Goal: Check status: Check status

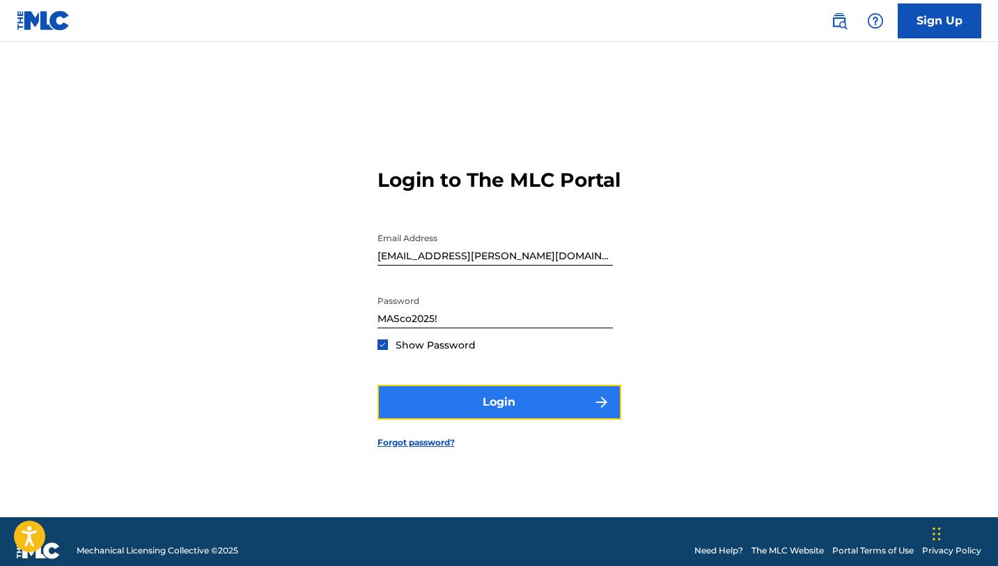
click at [486, 417] on button "Login" at bounding box center [500, 402] width 244 height 35
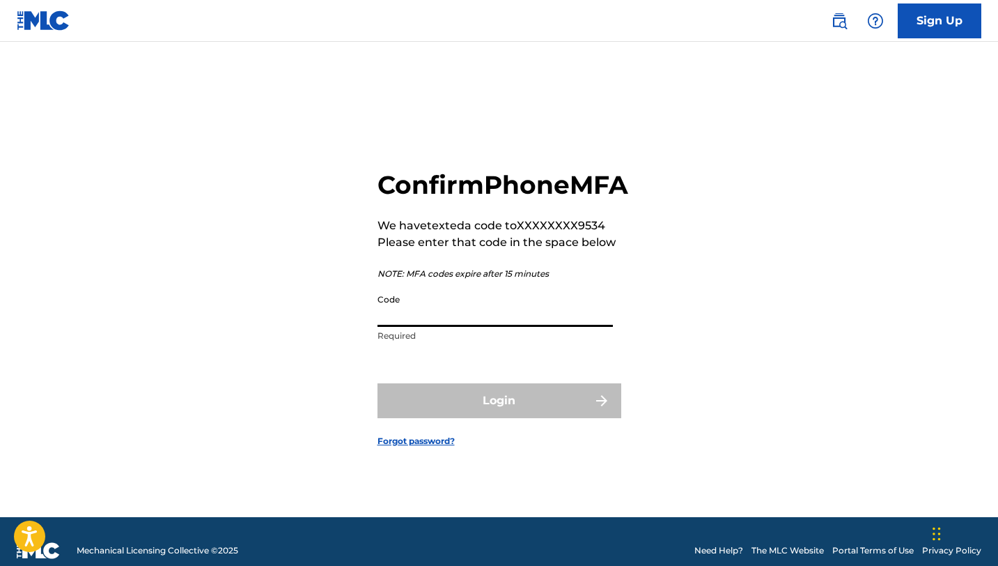
click at [385, 327] on input "Code" at bounding box center [495, 307] width 235 height 40
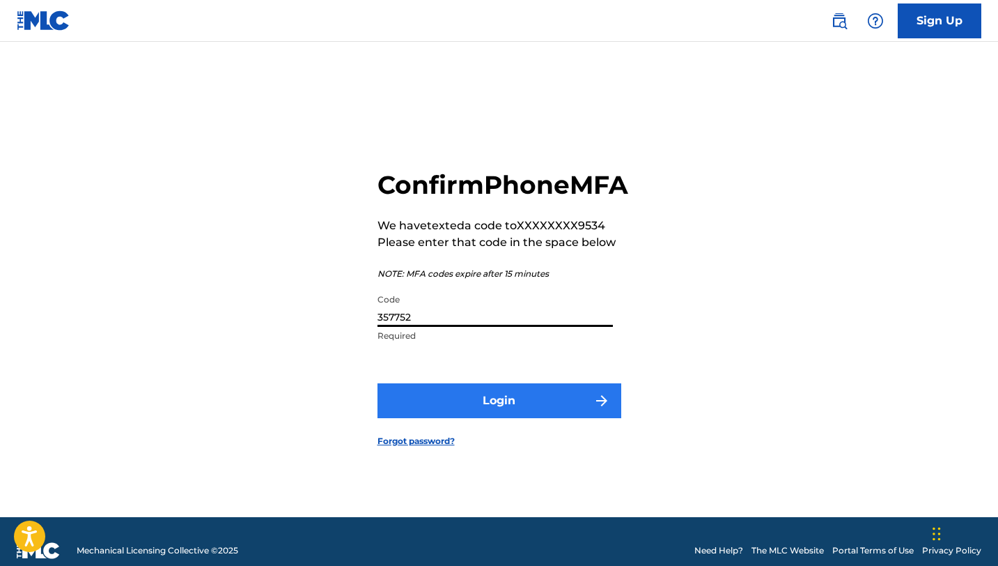
type input "357752"
click at [492, 417] on button "Login" at bounding box center [500, 400] width 244 height 35
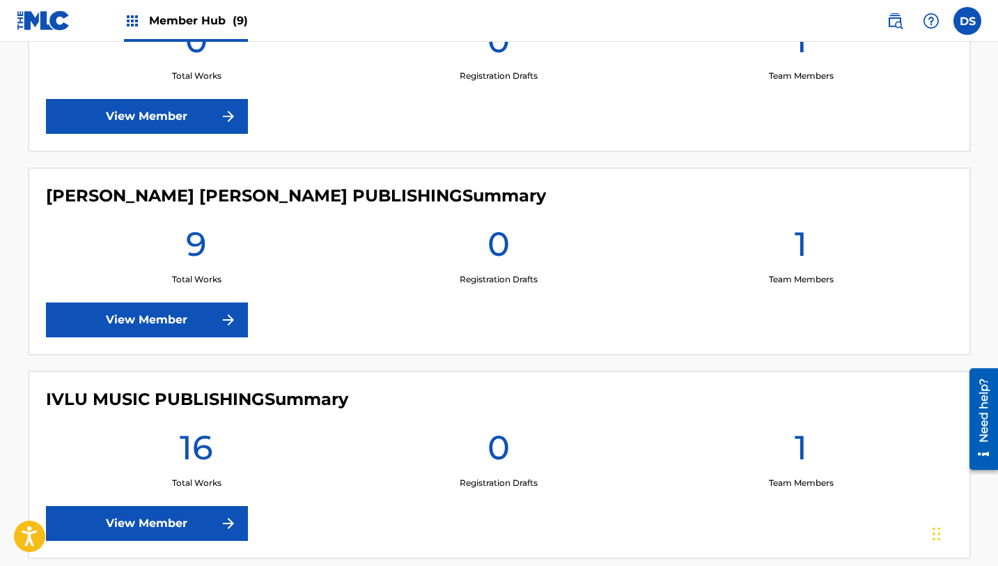
scroll to position [389, 0]
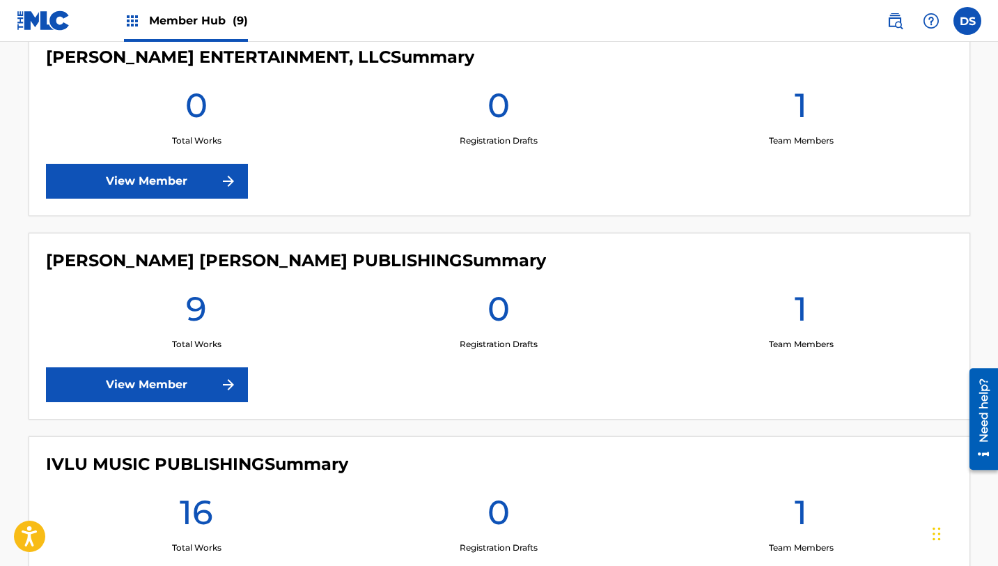
drag, startPoint x: 1003, startPoint y: 114, endPoint x: 1003, endPoint y: 3, distance: 110.1
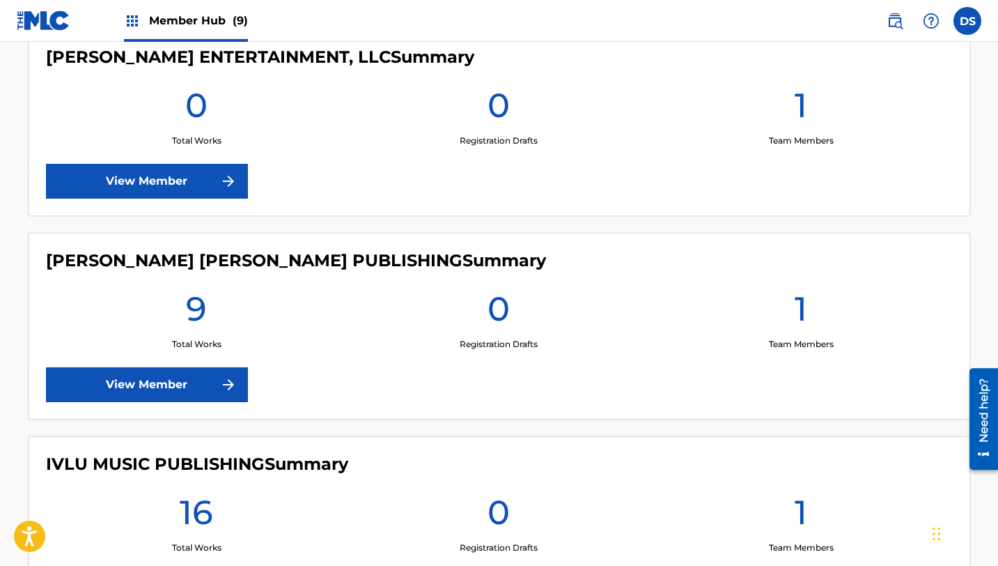
scroll to position [0, 0]
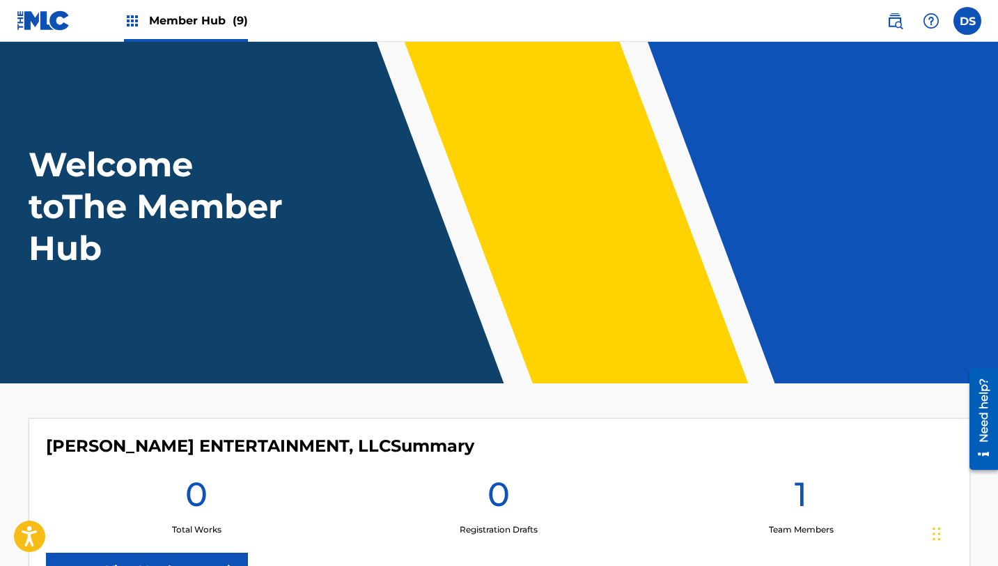
click at [998, 29] on html "Accessibility Screen-Reader Guide, Feedback, and Issue Reporting | New window C…" at bounding box center [499, 283] width 998 height 566
click at [200, 21] on span "Member Hub (9)" at bounding box center [198, 21] width 99 height 16
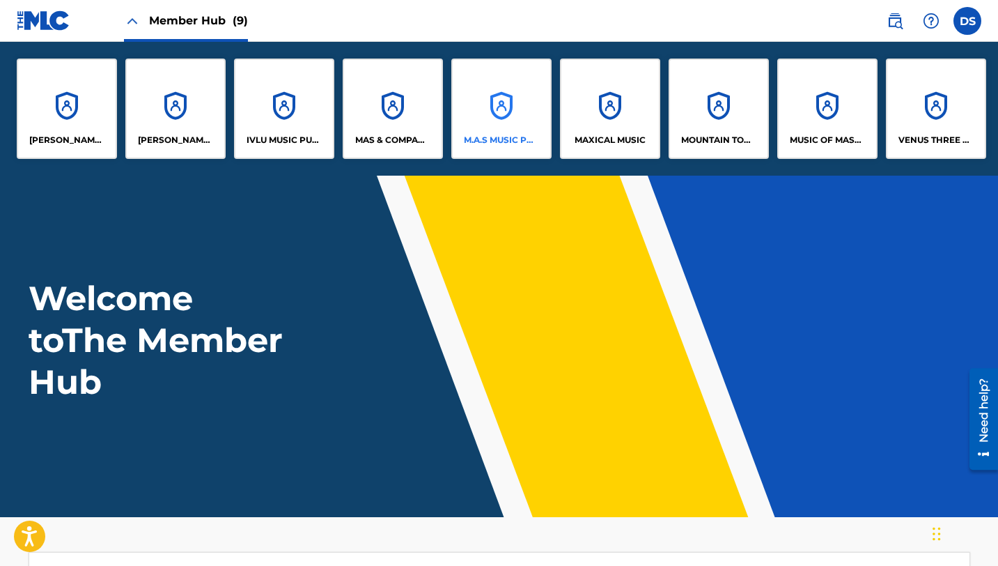
click at [489, 112] on div "M.A.S MUSIC PUBLISHING TOO" at bounding box center [501, 109] width 100 height 100
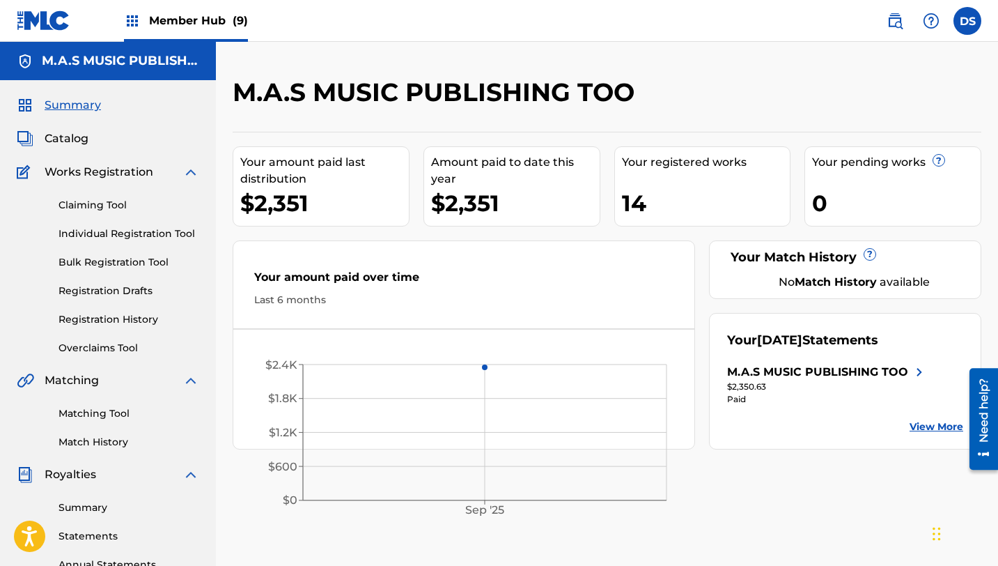
click at [136, 22] on img at bounding box center [132, 21] width 17 height 17
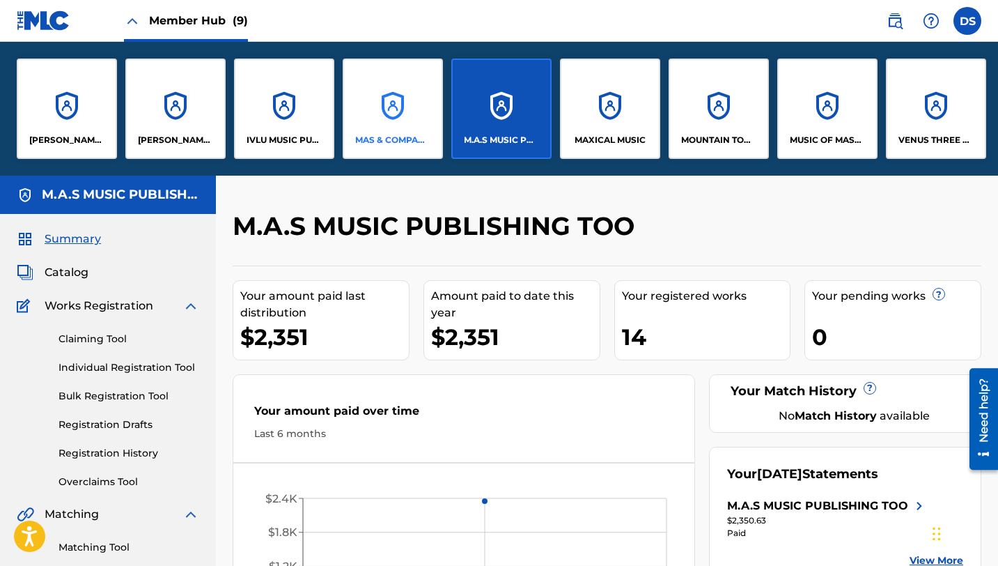
click at [373, 94] on div "MAS & COMPANY LLC DBA SONGS OF MASCO" at bounding box center [393, 109] width 100 height 100
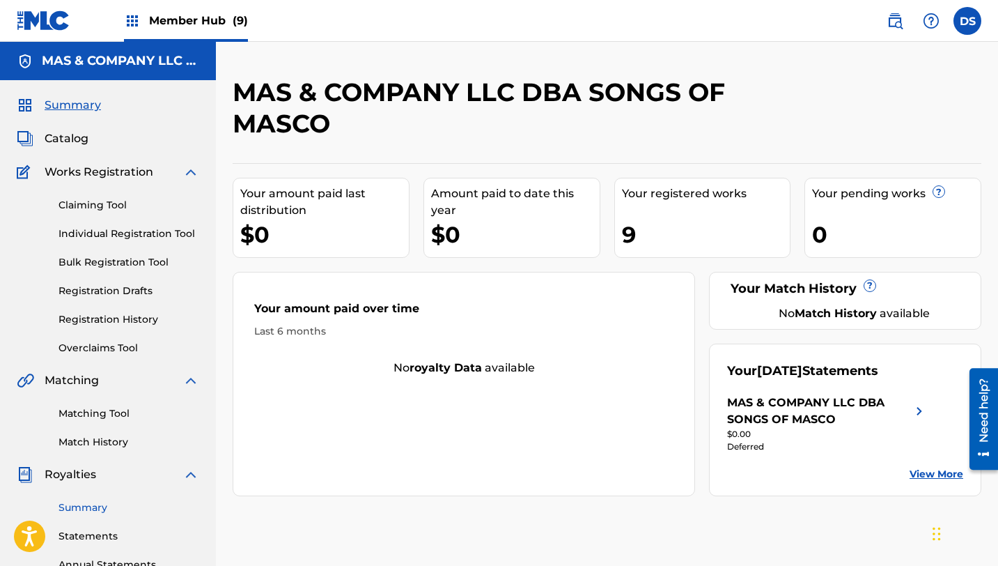
click at [71, 507] on link "Summary" at bounding box center [129, 507] width 141 height 15
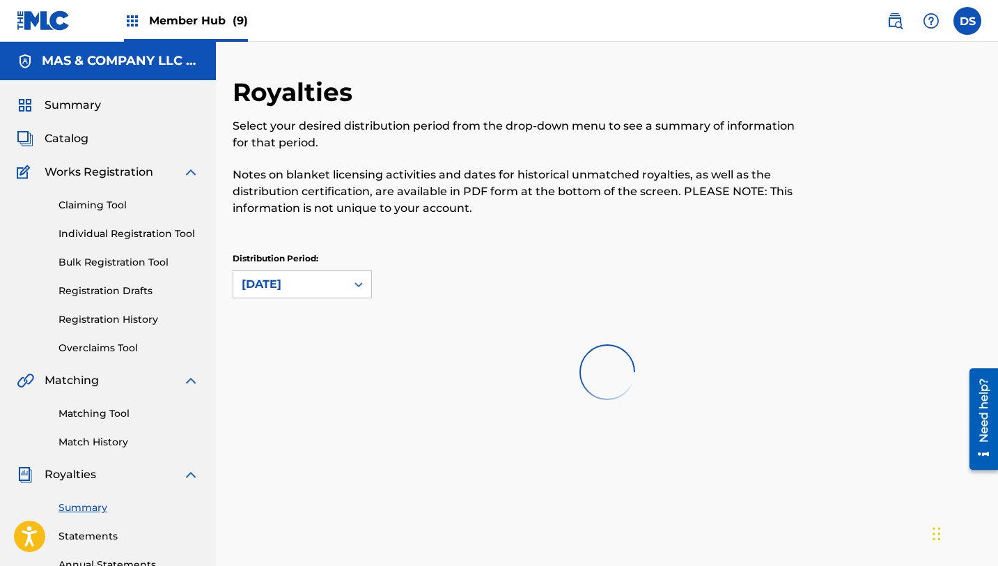
click at [71, 507] on link "Summary" at bounding box center [129, 507] width 141 height 15
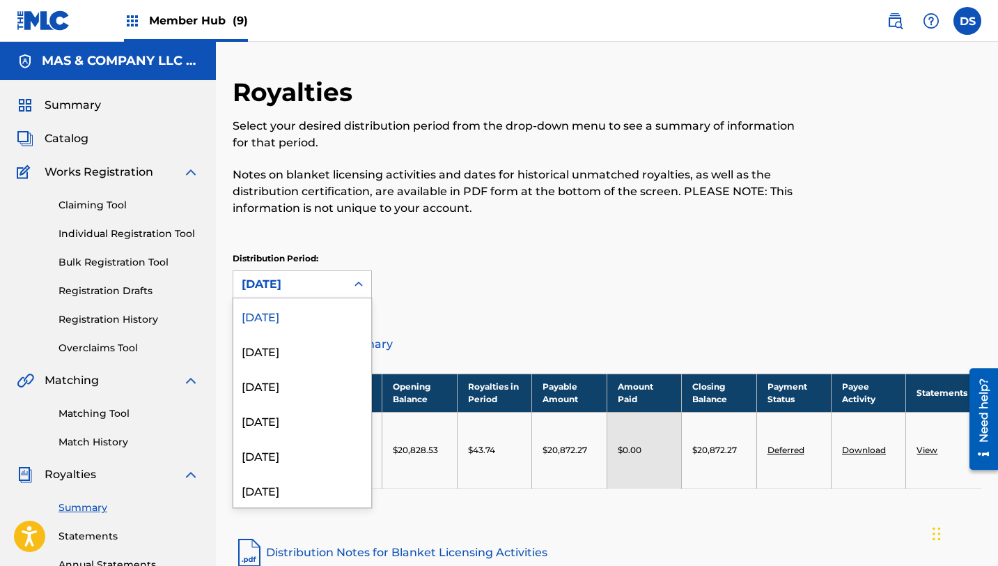
click at [360, 285] on icon at bounding box center [359, 284] width 14 height 14
click at [419, 287] on div "Distribution Period: [DATE] selected, 1 of 54. 54 results available. Use Up and…" at bounding box center [607, 275] width 749 height 46
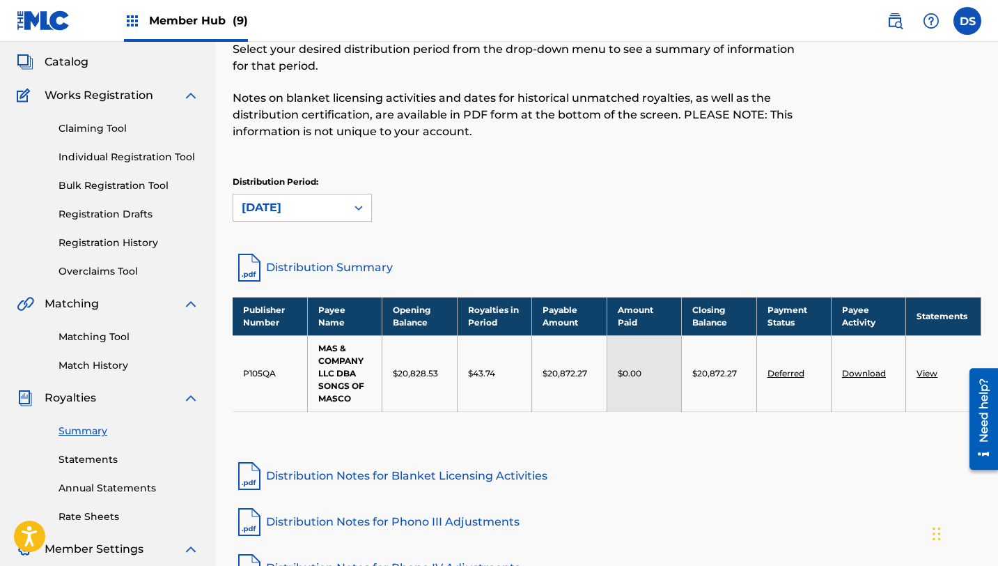
scroll to position [298, 0]
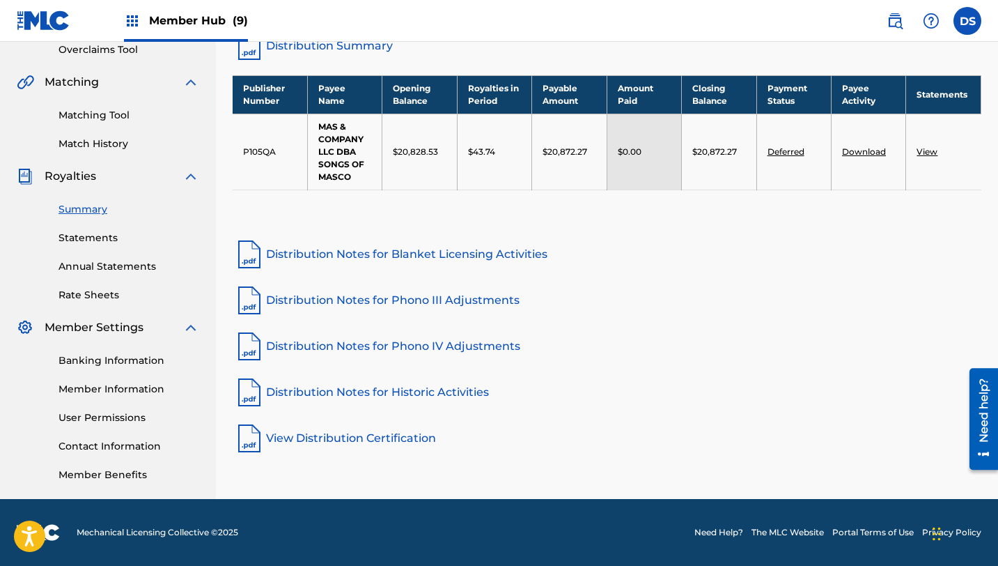
click at [669, 38] on nav "Member Hub (9) DS [PERSON_NAME] Santiago [EMAIL_ADDRESS][PERSON_NAME][DOMAIN_NA…" at bounding box center [499, 21] width 998 height 42
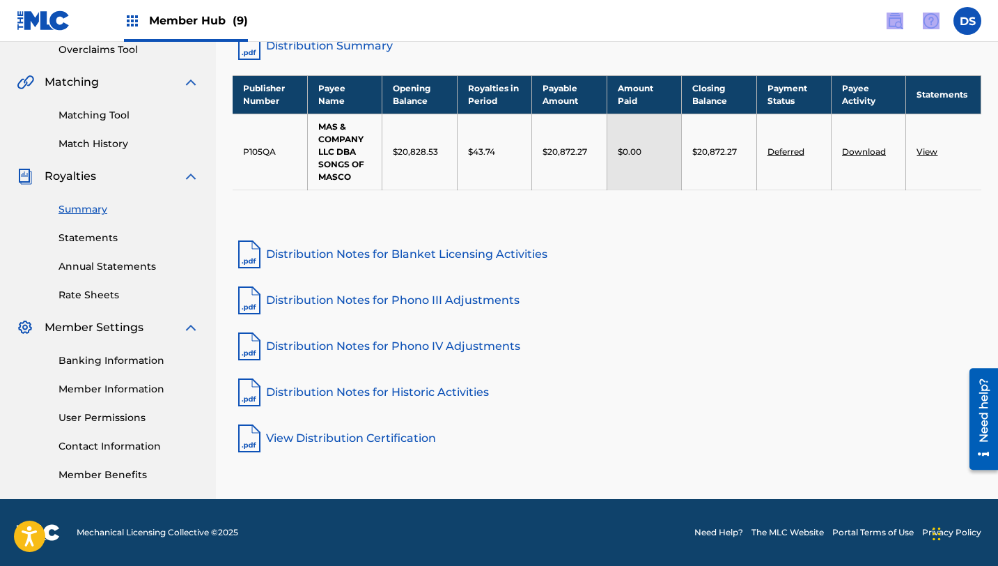
click at [670, 38] on nav "Member Hub (9) DS [PERSON_NAME] Santiago [EMAIL_ADDRESS][PERSON_NAME][DOMAIN_NA…" at bounding box center [499, 21] width 998 height 42
